Goal: Task Accomplishment & Management: Use online tool/utility

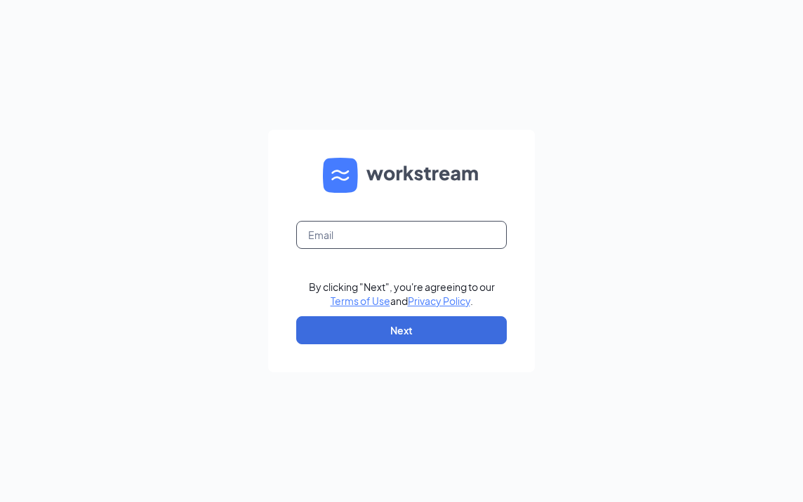
click at [362, 240] on input "text" at bounding box center [401, 235] width 210 height 28
type input "ws2250@gsrgroup.us"
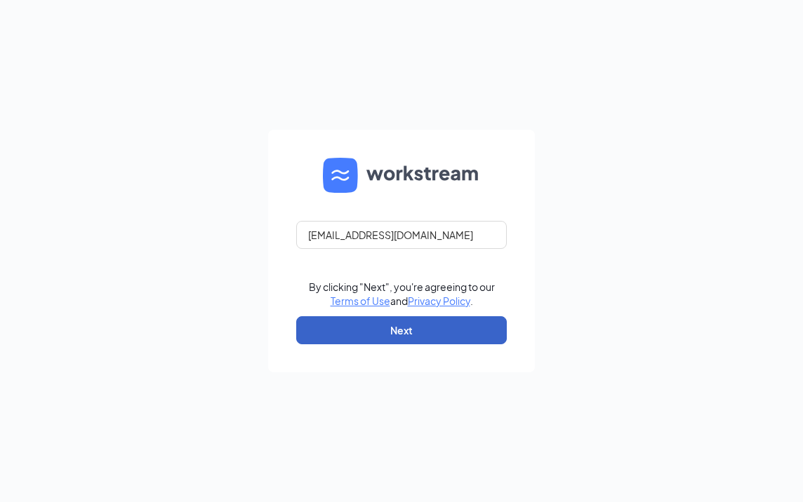
click at [371, 330] on button "Next" at bounding box center [401, 330] width 210 height 28
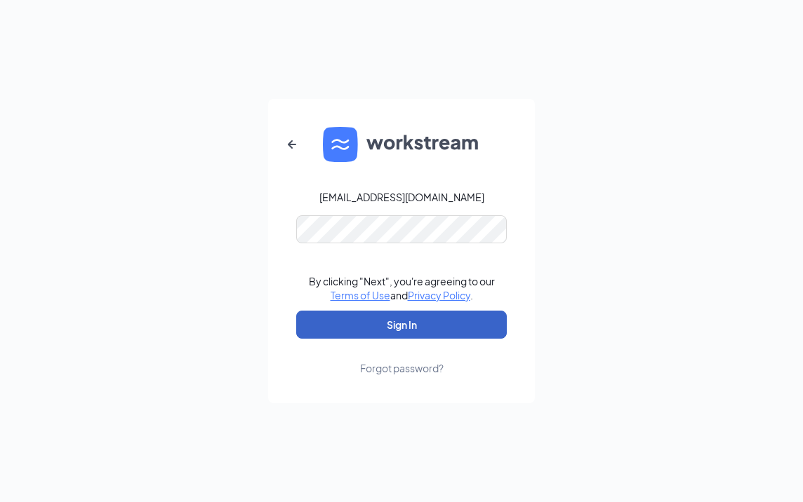
click at [359, 319] on button "Sign In" at bounding box center [401, 325] width 210 height 28
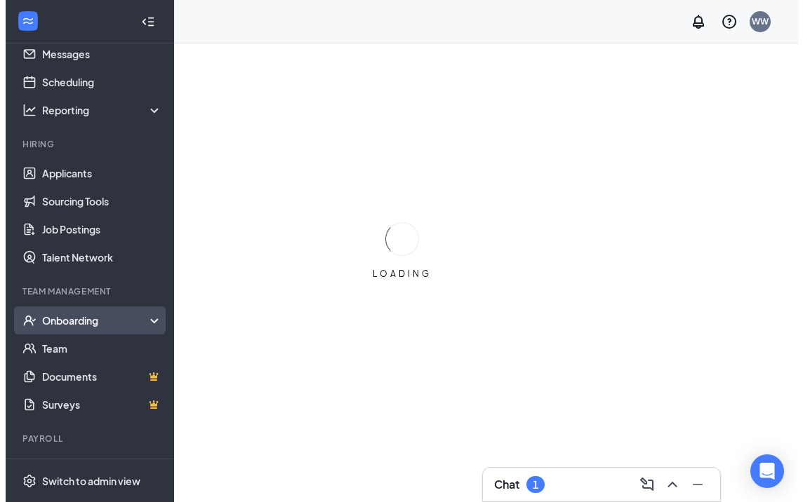
scroll to position [70, 0]
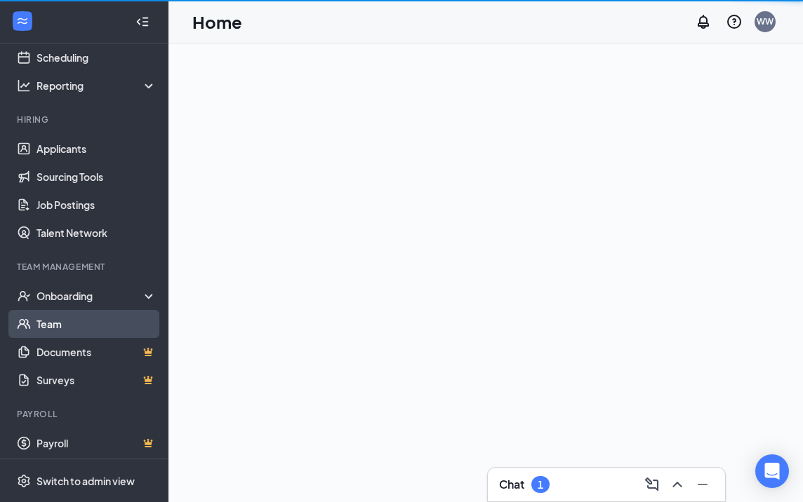
click at [63, 334] on link "Team" at bounding box center [96, 324] width 120 height 28
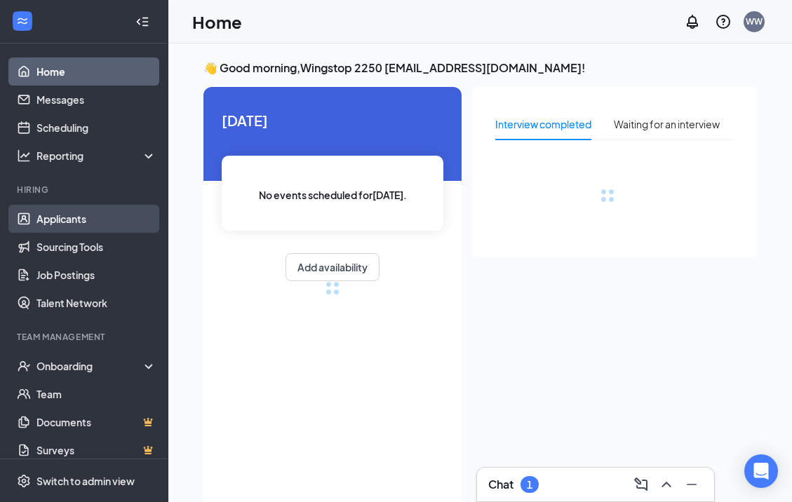
click at [36, 227] on link "Applicants" at bounding box center [96, 219] width 120 height 28
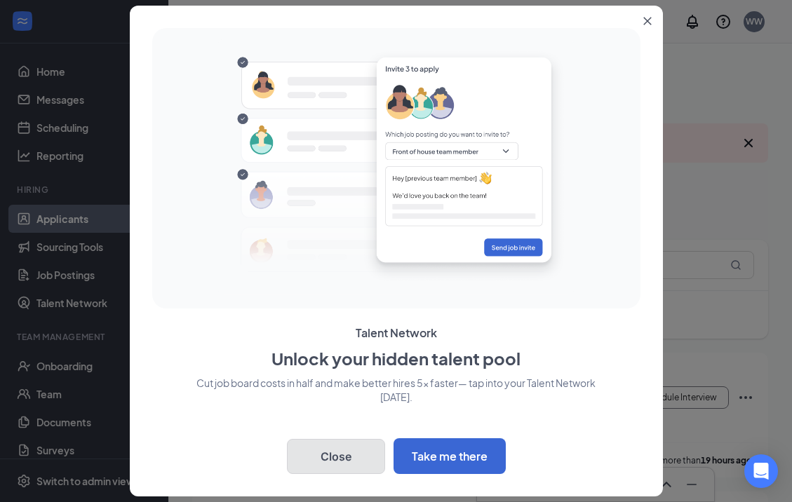
click at [346, 452] on button "Close" at bounding box center [336, 456] width 98 height 35
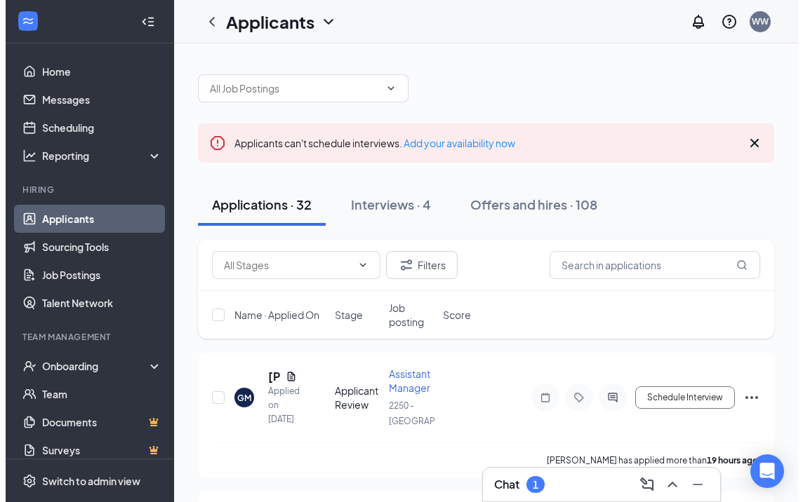
scroll to position [70, 0]
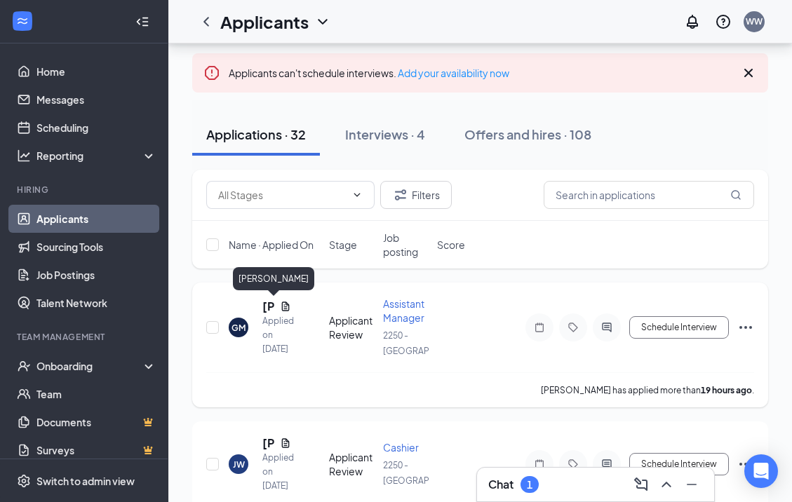
click at [269, 303] on h5 "[PERSON_NAME]" at bounding box center [268, 306] width 12 height 15
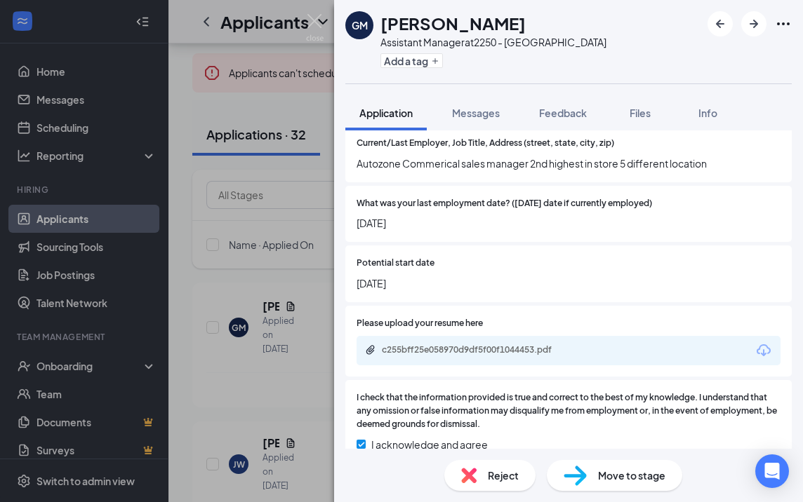
scroll to position [936, 0]
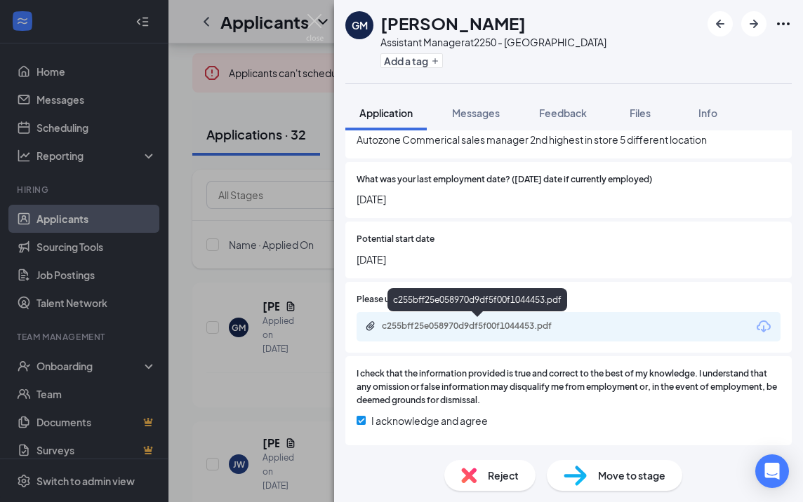
click at [490, 323] on div "c255bff25e058970d9df5f00f1044453.pdf" at bounding box center [480, 326] width 196 height 11
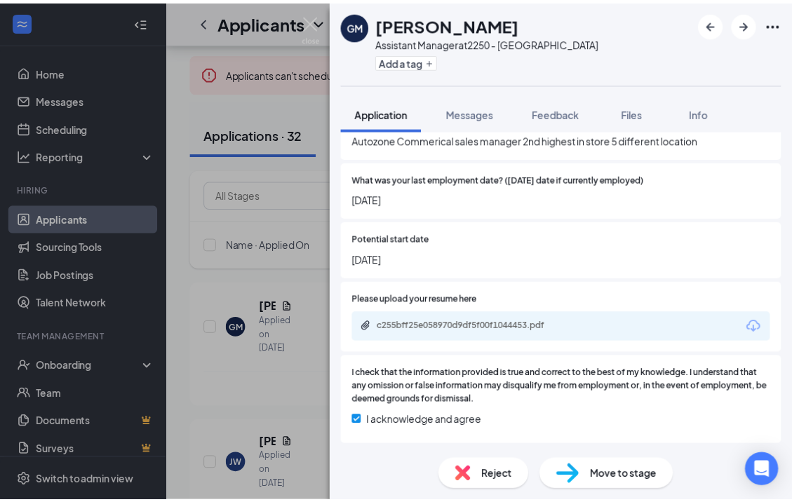
scroll to position [930, 0]
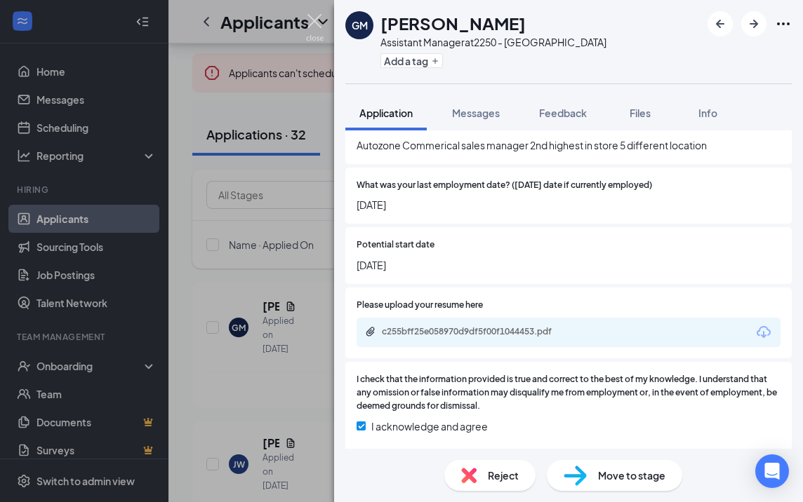
click at [309, 29] on img at bounding box center [315, 27] width 18 height 27
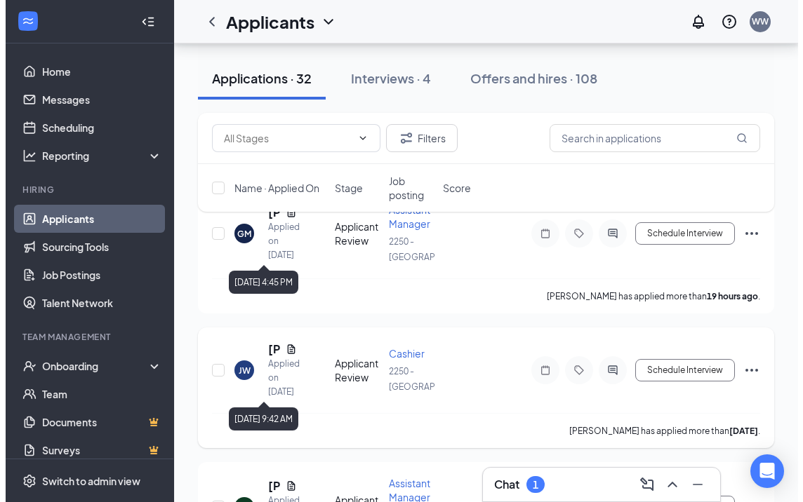
scroll to position [210, 0]
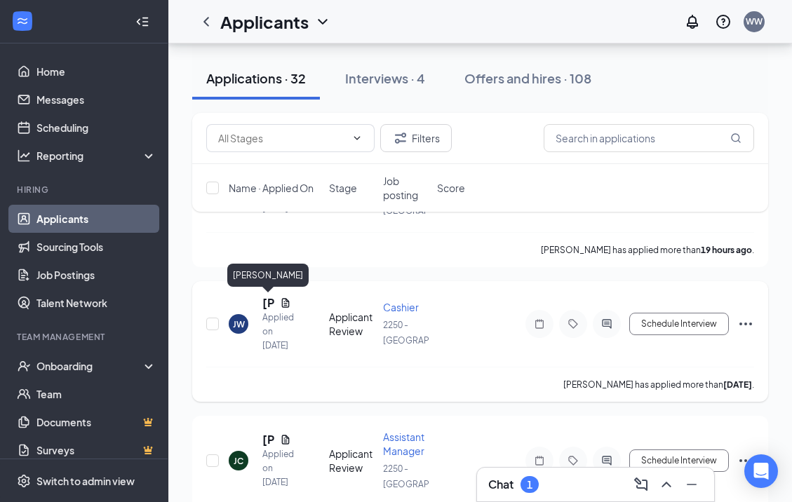
click at [266, 298] on h5 "[PERSON_NAME]" at bounding box center [268, 302] width 12 height 15
